Goal: Task Accomplishment & Management: Manage account settings

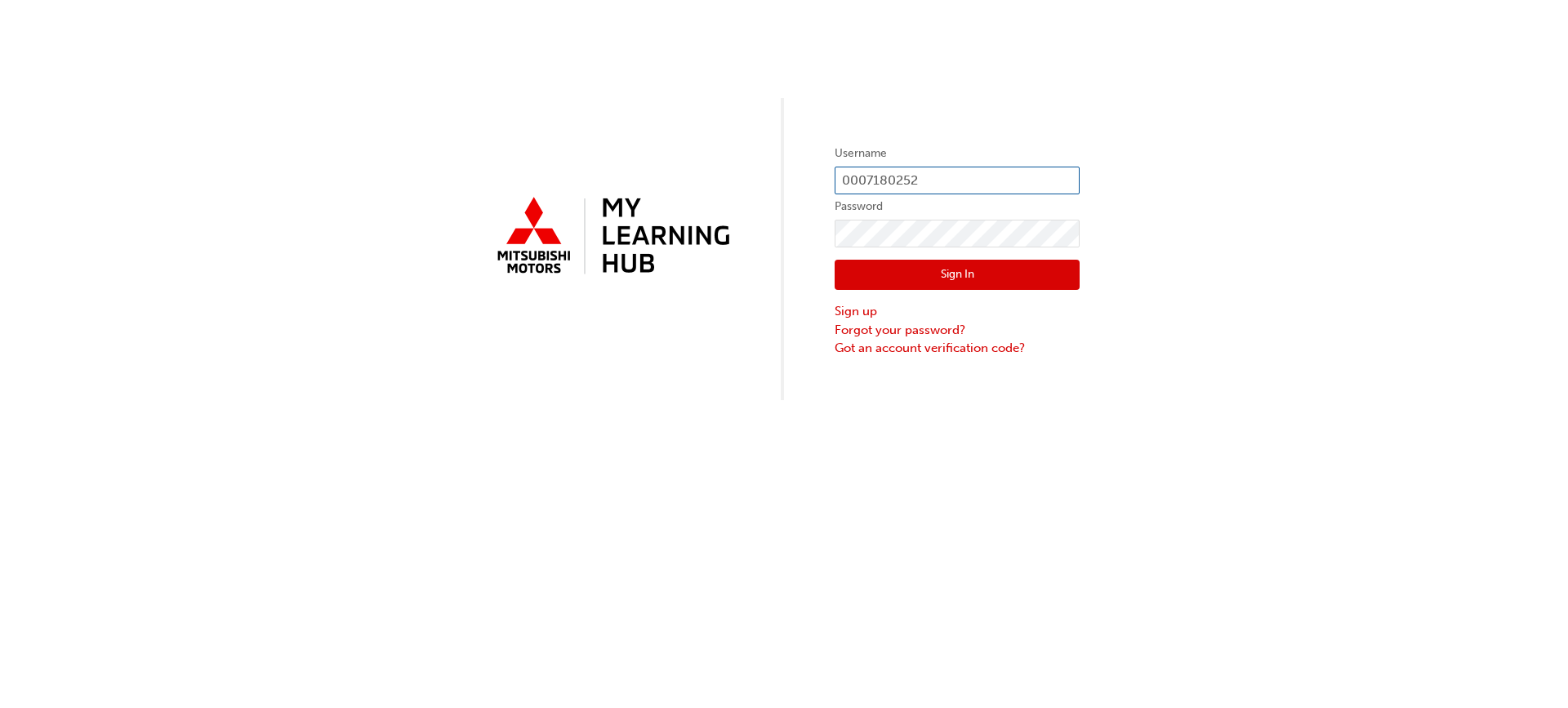
click at [928, 176] on input "0007180252" at bounding box center [957, 180] width 245 height 28
type input "0"
click at [860, 175] on input "text" at bounding box center [957, 180] width 245 height 28
type input "0005980249"
click at [883, 277] on button "Sign In" at bounding box center [957, 275] width 245 height 31
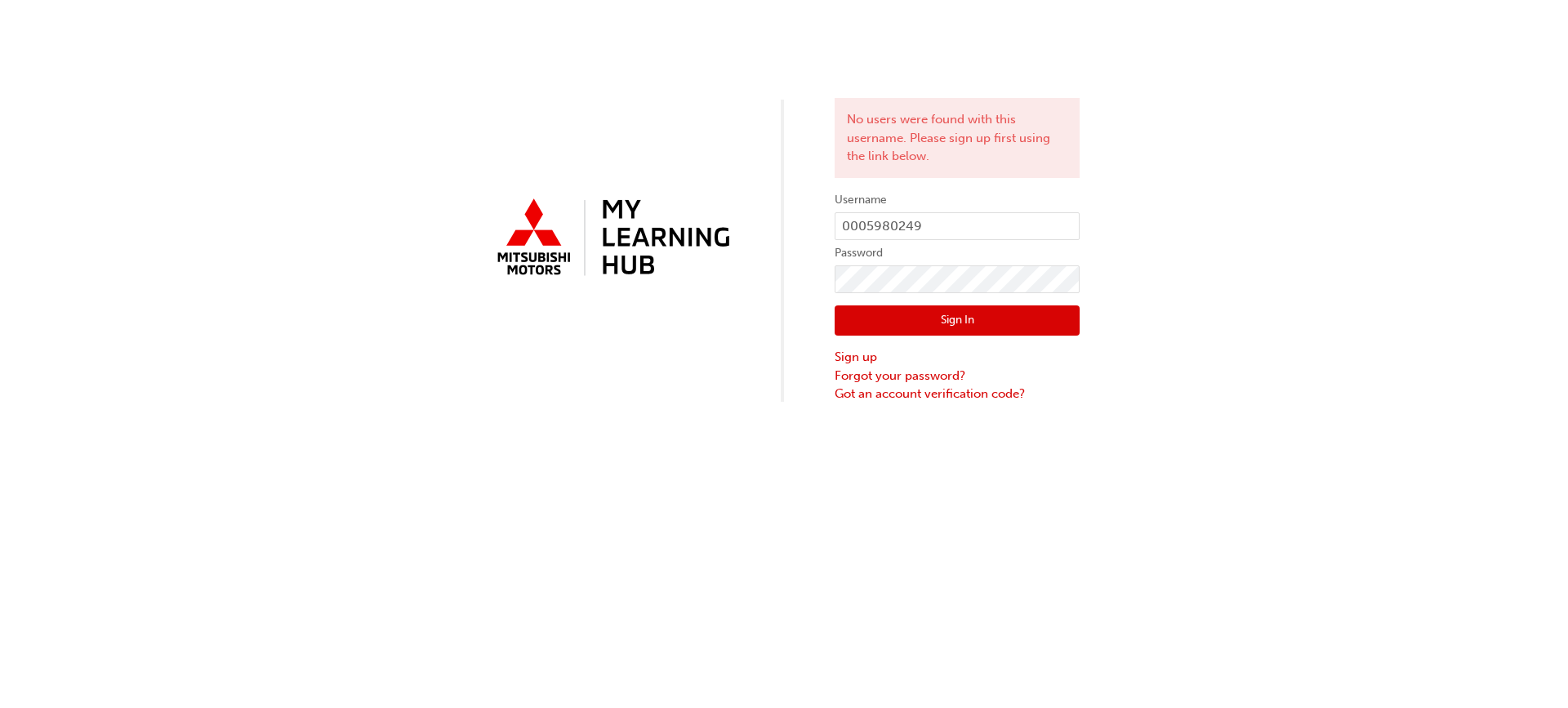
click at [723, 441] on div "No users were found with this username. Please sign up first using the link bel…" at bounding box center [784, 354] width 1568 height 708
click at [927, 375] on link "Forgot your password?" at bounding box center [957, 376] width 245 height 19
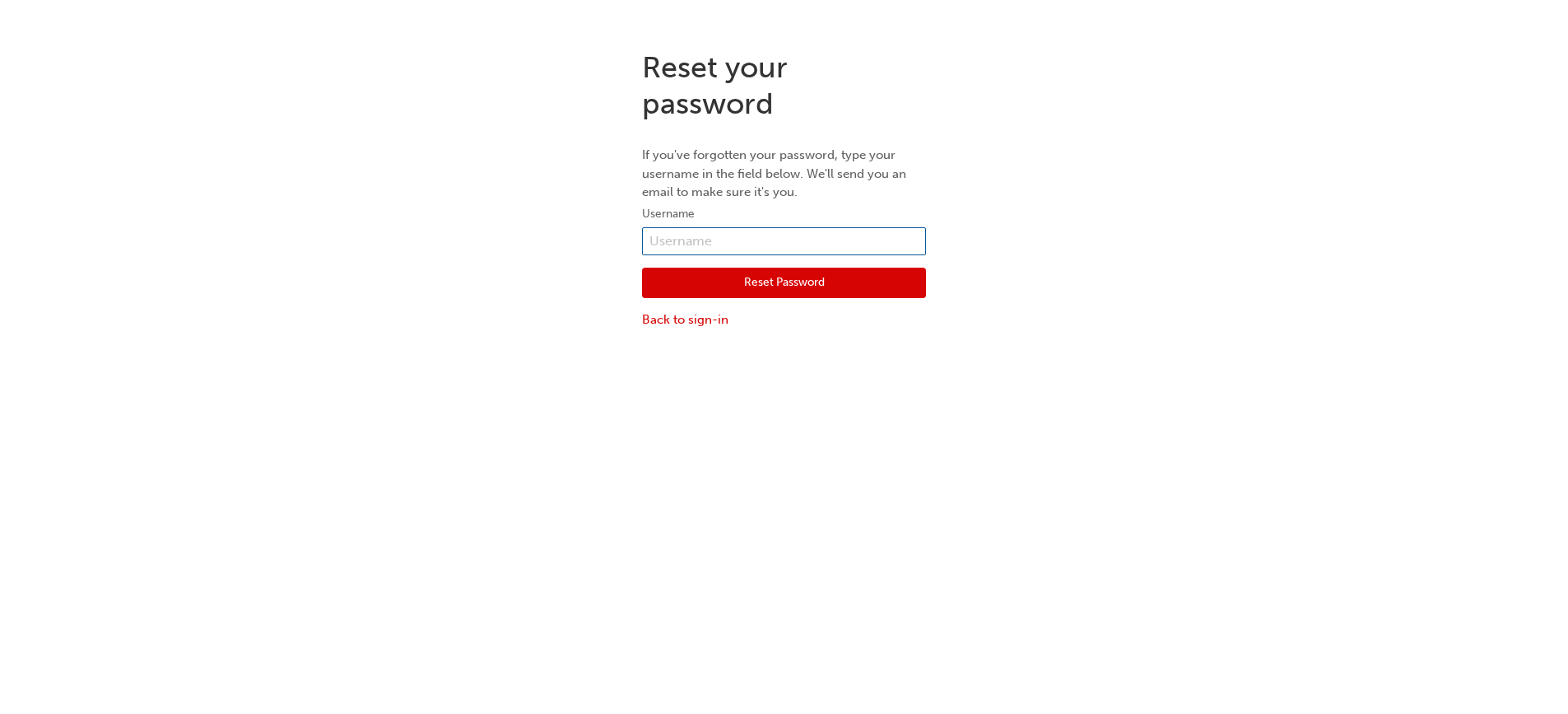
click at [726, 241] on input "text" at bounding box center [784, 241] width 284 height 28
type input "0005980249"
click at [752, 282] on button "Reset Password" at bounding box center [784, 283] width 284 height 32
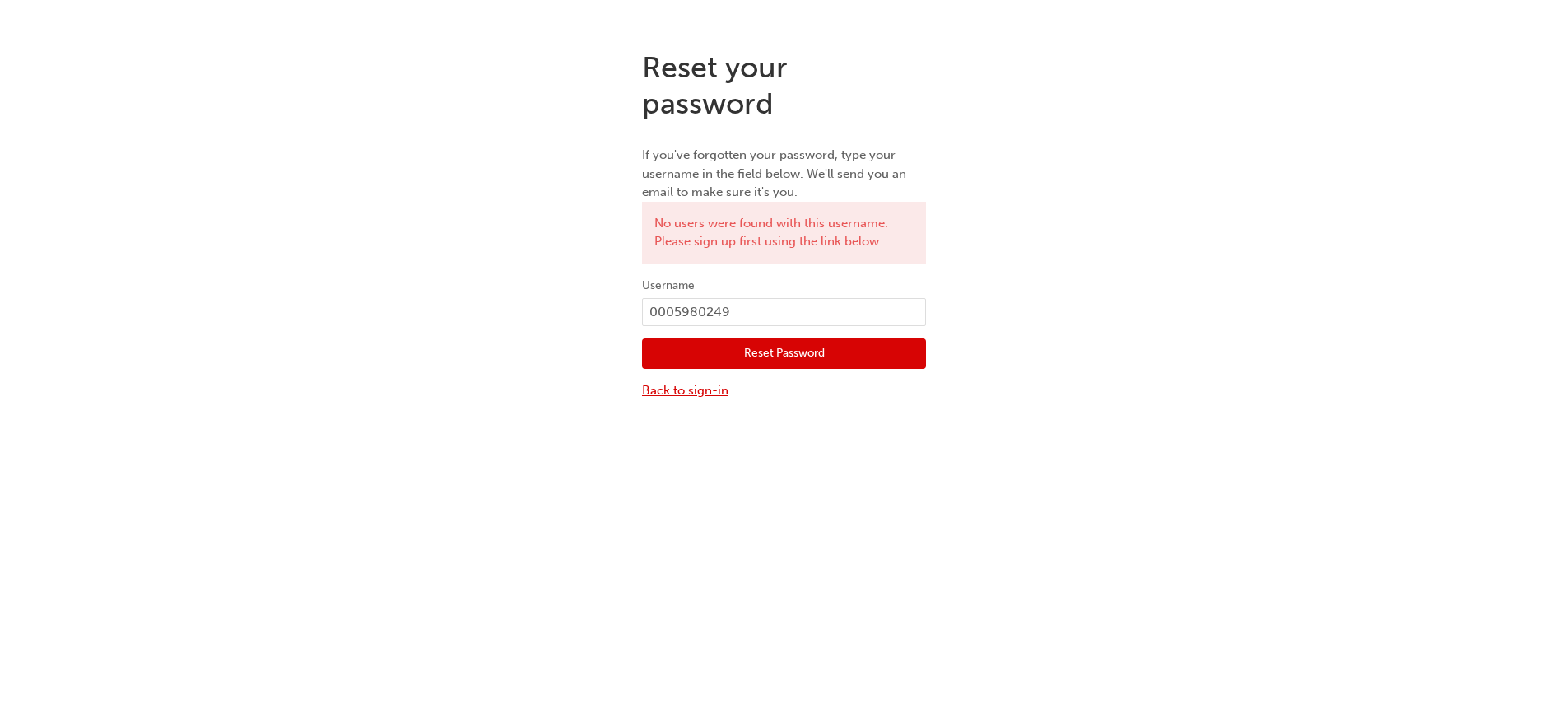
click at [702, 391] on link "Back to sign-in" at bounding box center [784, 391] width 284 height 19
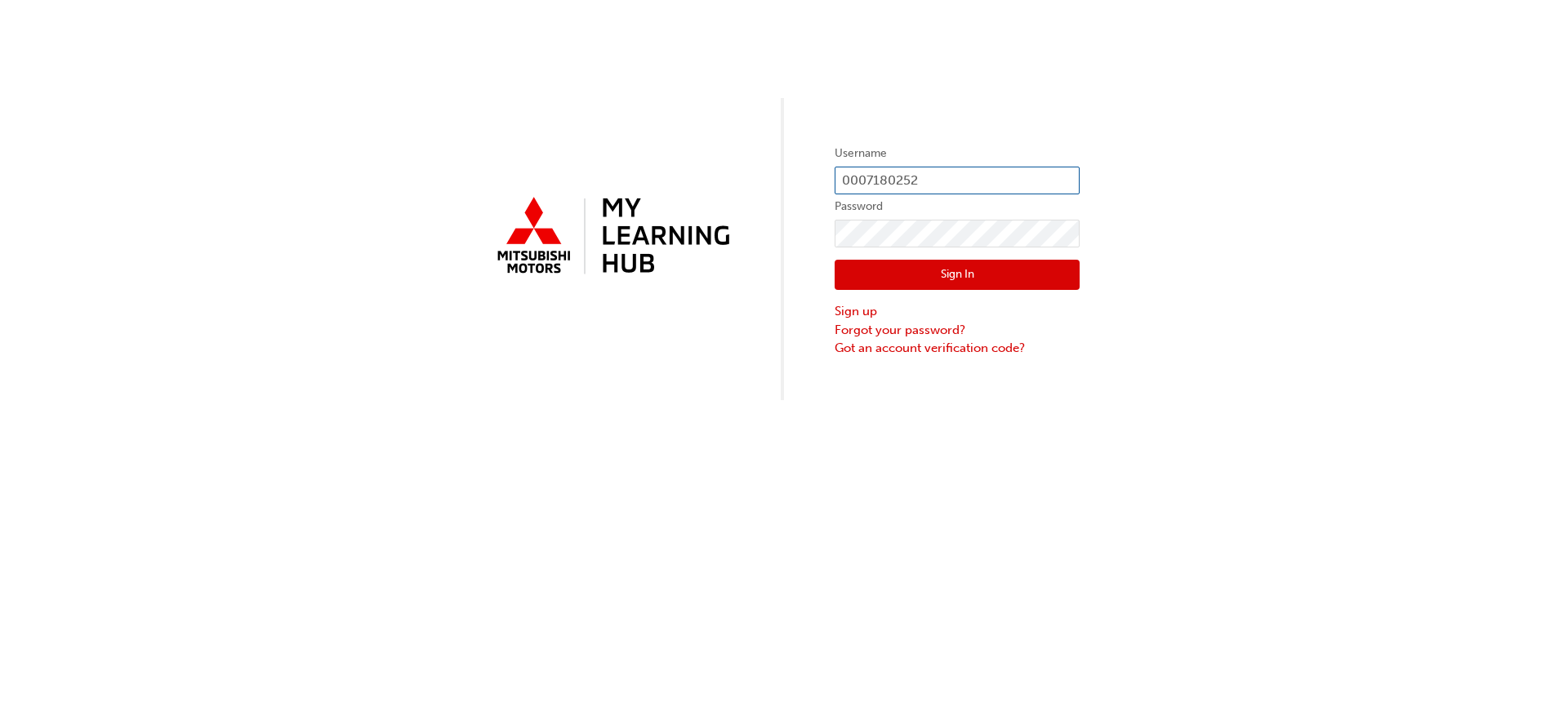
click at [930, 171] on input "0007180252" at bounding box center [957, 180] width 245 height 28
type input "0005980249"
click at [892, 285] on button "Sign In" at bounding box center [957, 275] width 245 height 31
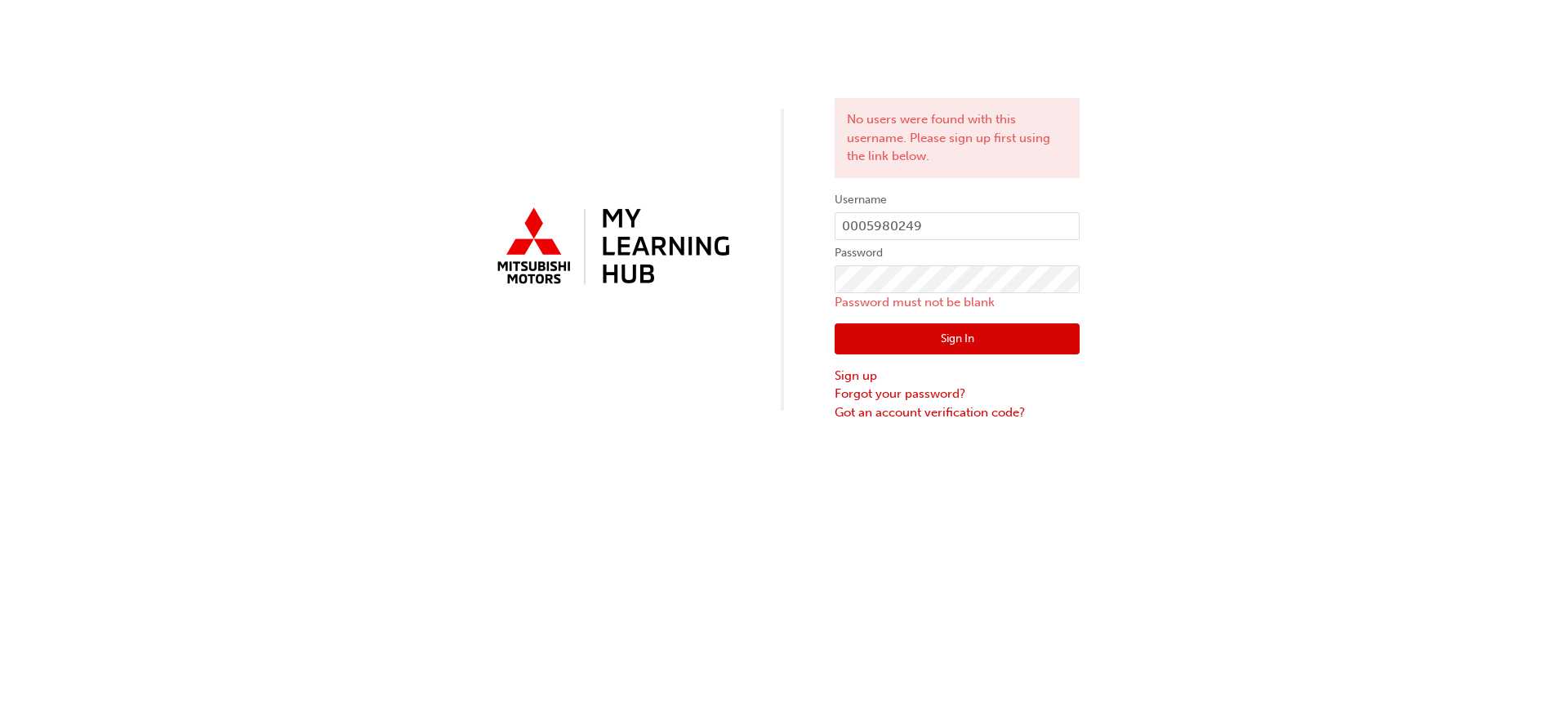
click at [1174, 289] on div "No users were found with this username. Please sign up first using the link bel…" at bounding box center [784, 211] width 1568 height 422
click at [856, 392] on link "Forgot your password?" at bounding box center [957, 394] width 245 height 19
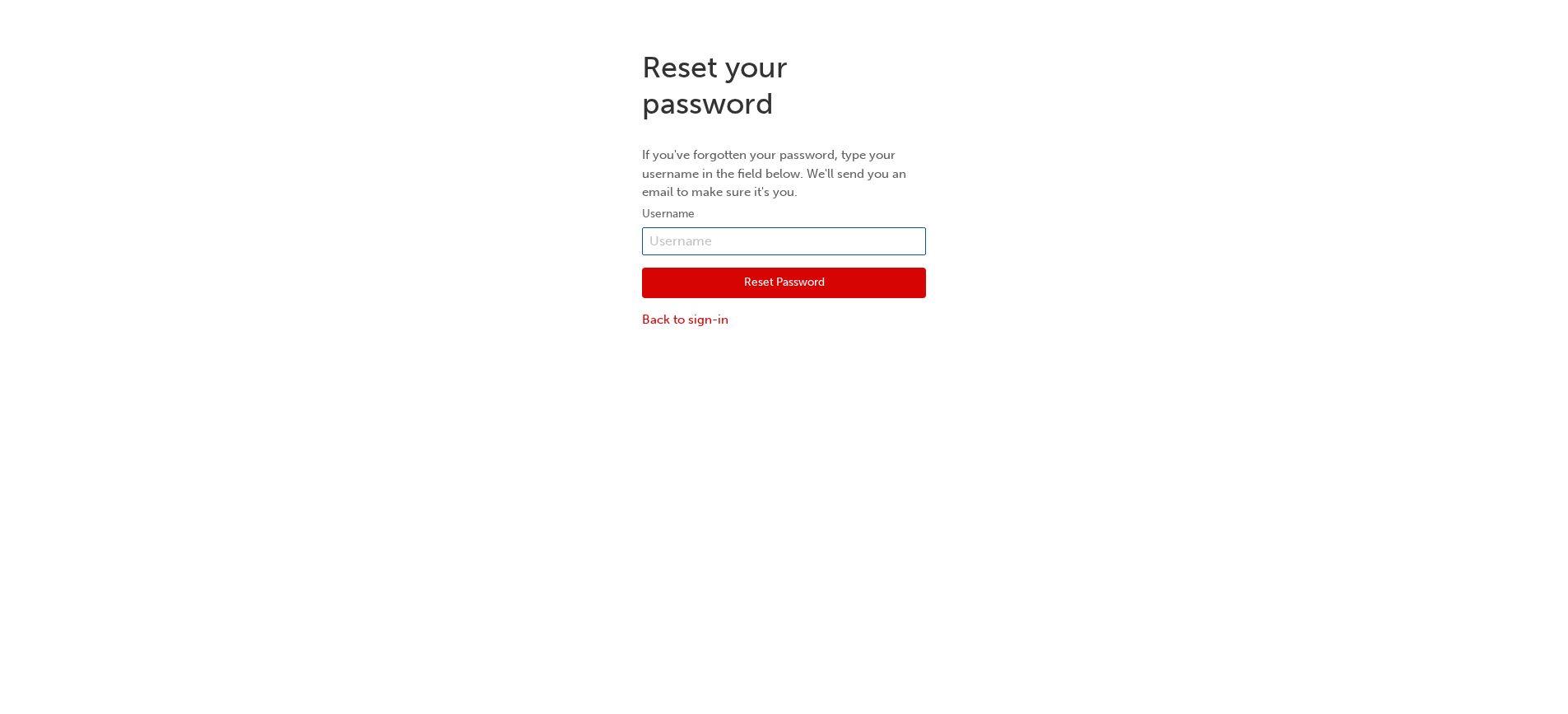
click at [771, 238] on input "text" at bounding box center [784, 241] width 284 height 28
type input "0005980249"
click at [779, 284] on button "Reset Password" at bounding box center [784, 283] width 284 height 32
